Goal: Navigation & Orientation: Go to known website

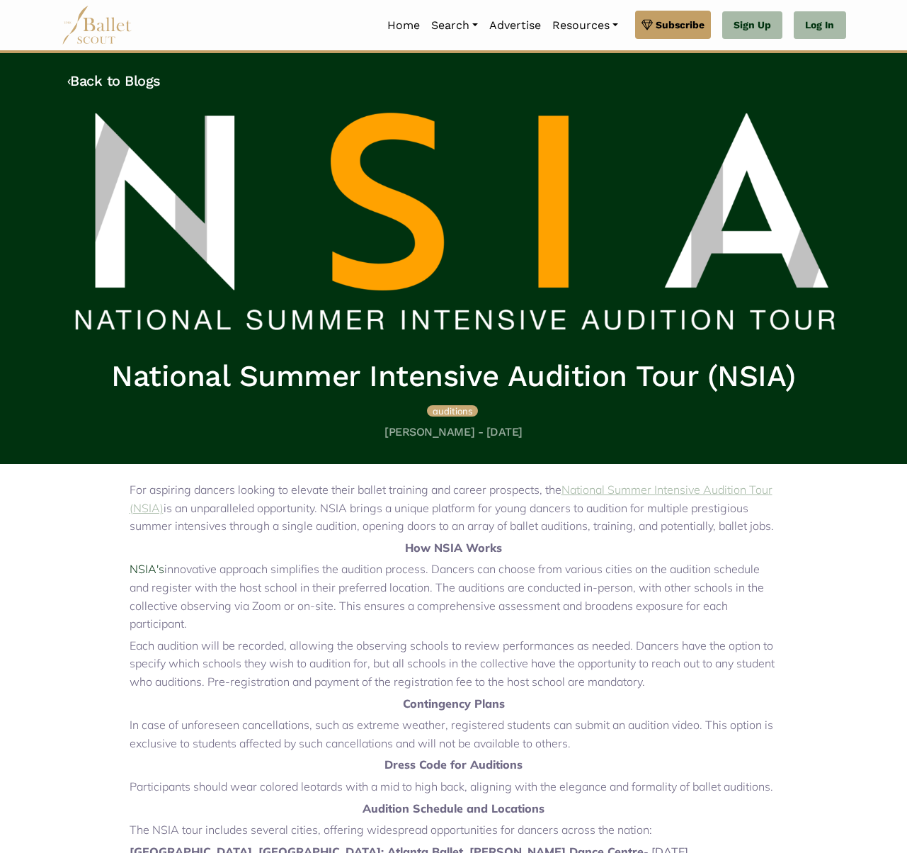
click at [632, 487] on link "National Summer Intensive Audition Tour (NSIA)" at bounding box center [451, 498] width 643 height 33
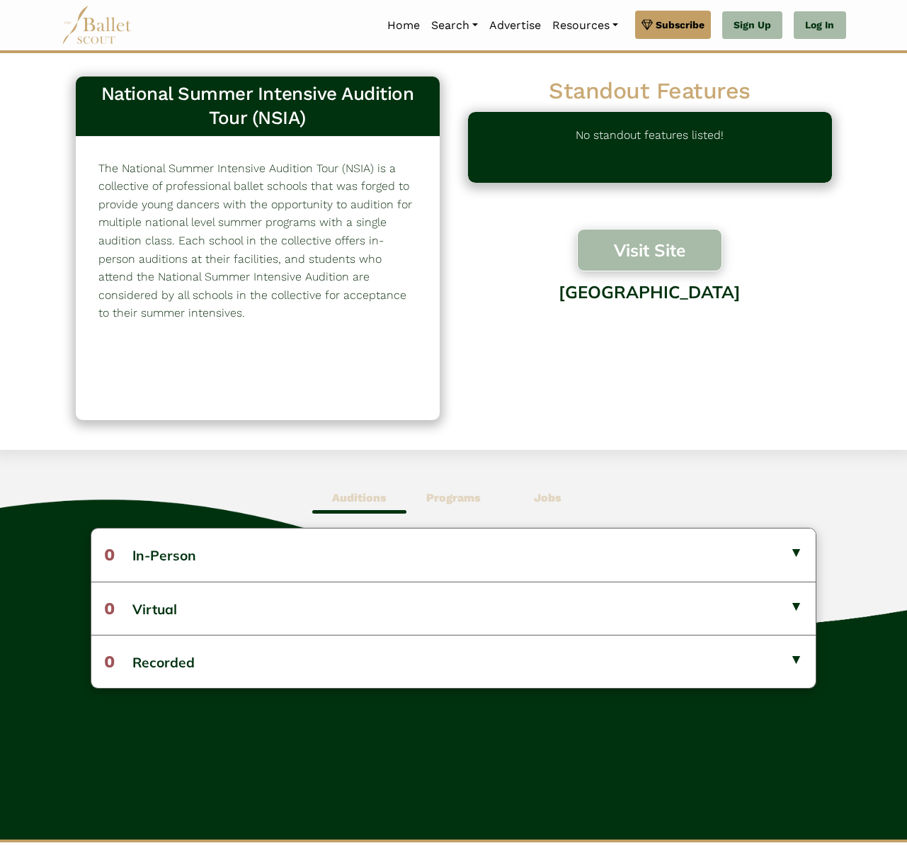
click at [650, 266] on button "Visit Site" at bounding box center [650, 250] width 146 height 42
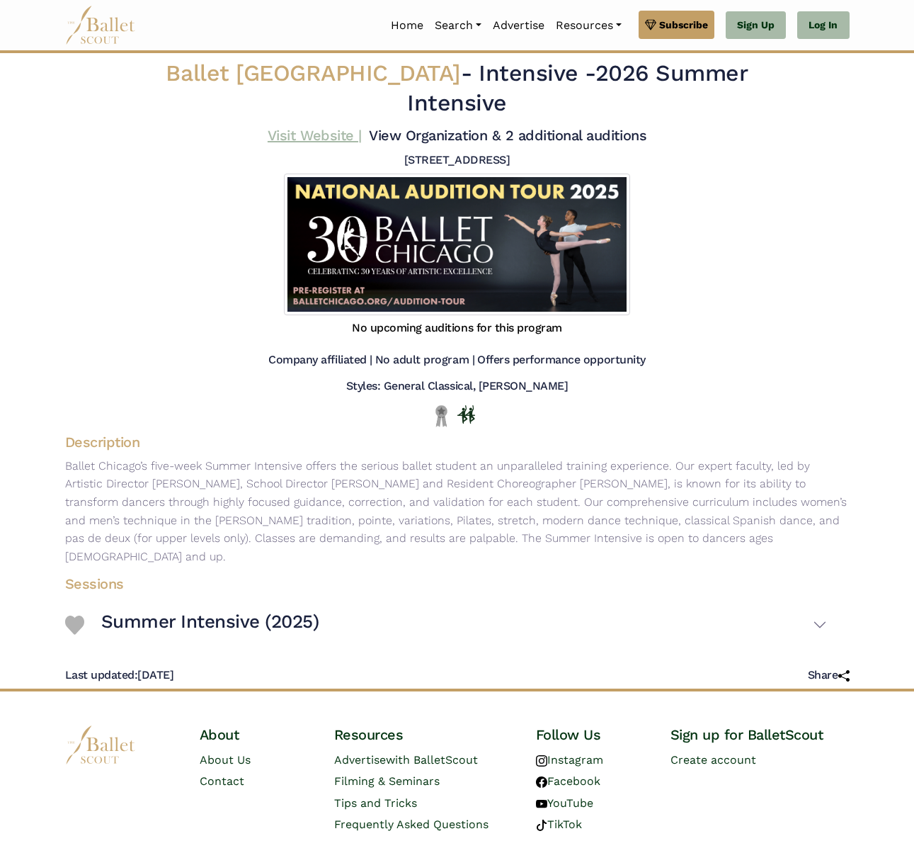
click at [314, 127] on link "Visit Website |" at bounding box center [315, 135] width 94 height 17
